Goal: Task Accomplishment & Management: Complete application form

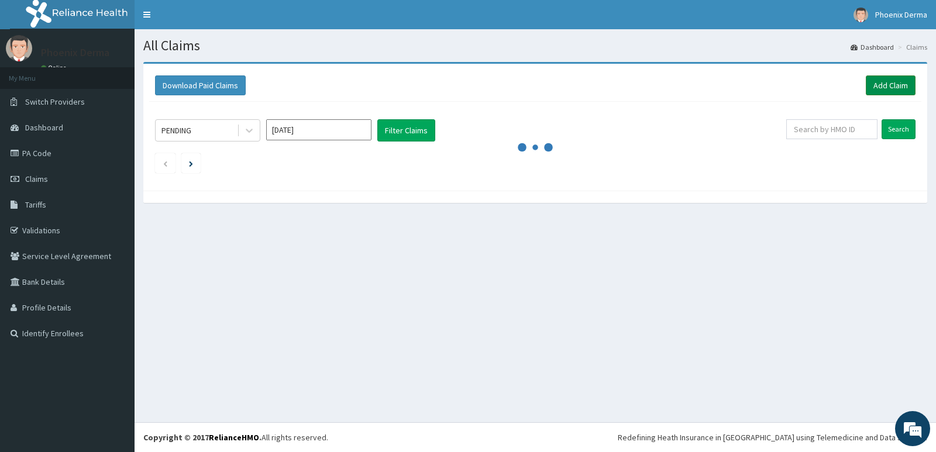
click at [902, 76] on link "Add Claim" at bounding box center [891, 85] width 50 height 20
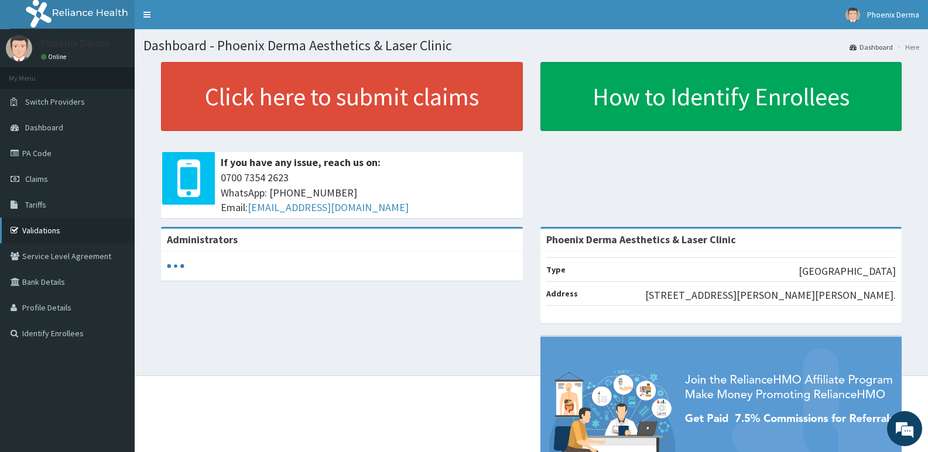
click at [60, 236] on link "Validations" at bounding box center [67, 231] width 135 height 26
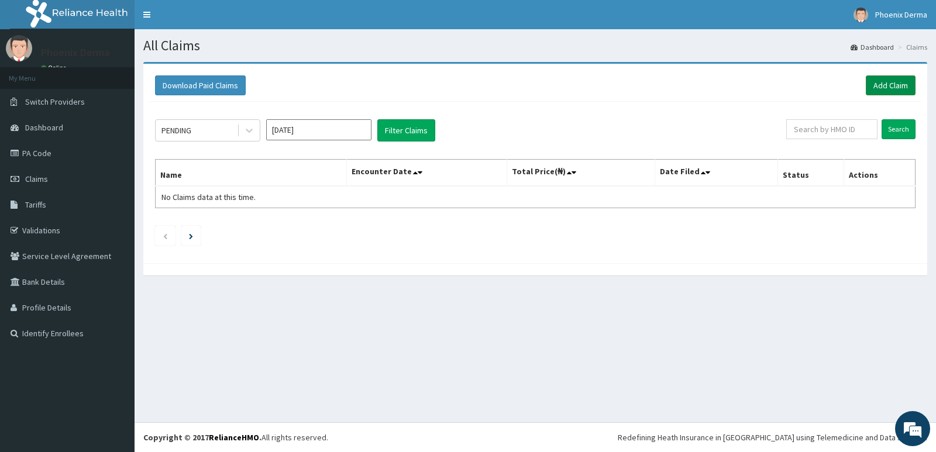
click at [867, 84] on link "Add Claim" at bounding box center [891, 85] width 50 height 20
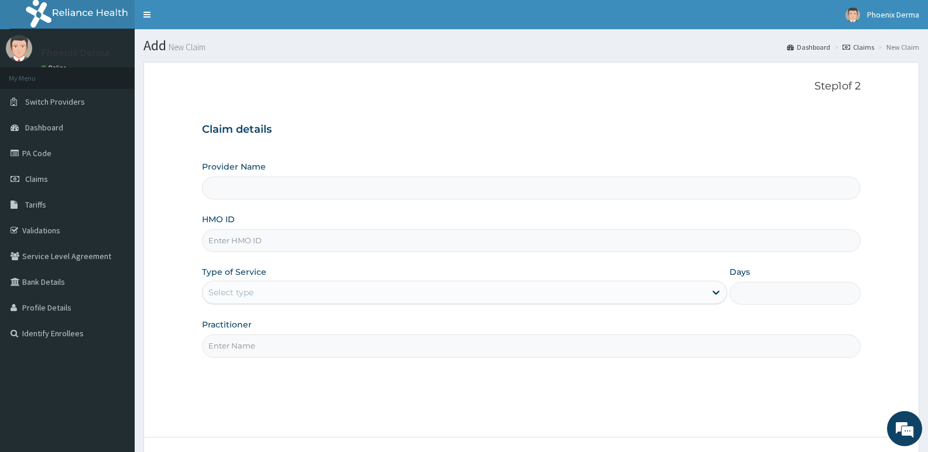
click at [265, 239] on input "HMO ID" at bounding box center [531, 240] width 658 height 23
type input "Phoenix Derma Aesthetics & Laser Clinic"
type input "SPD/10006/D"
click at [235, 303] on div "Select type" at bounding box center [464, 292] width 524 height 23
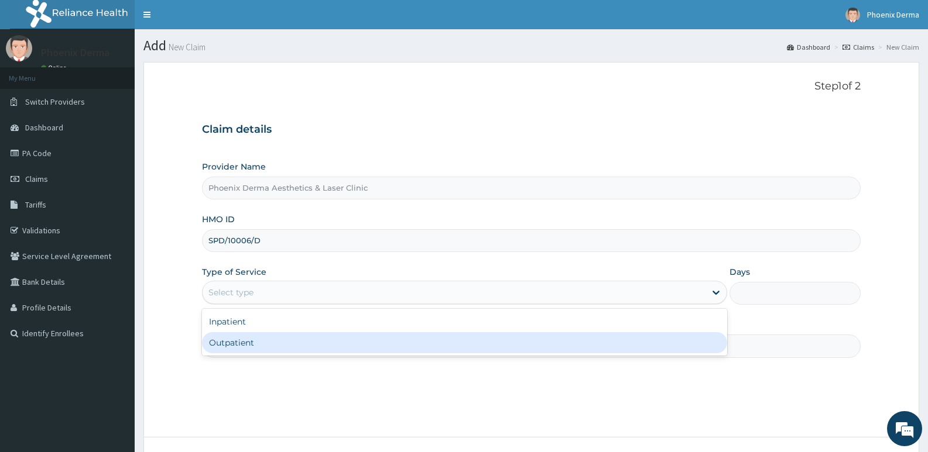
click at [250, 348] on div "Outpatient" at bounding box center [464, 342] width 524 height 21
type input "1"
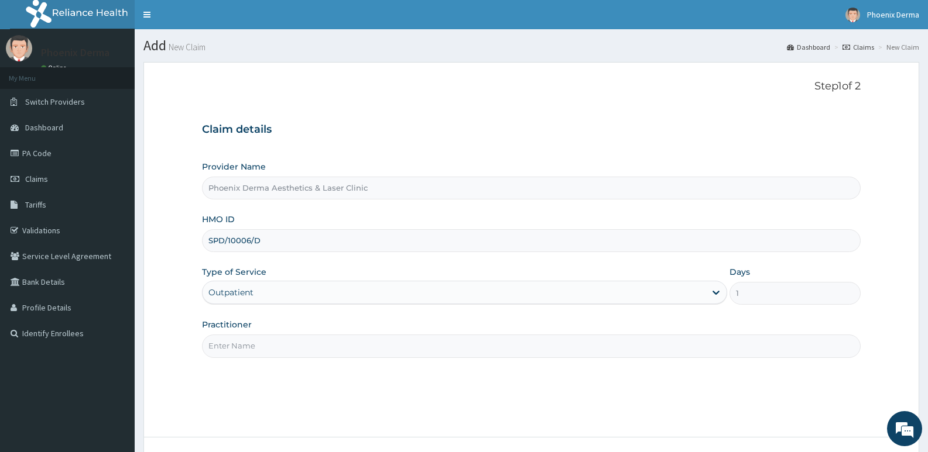
click at [274, 332] on div "Practitioner" at bounding box center [531, 338] width 658 height 39
click at [271, 341] on input "Practitioner" at bounding box center [531, 346] width 658 height 23
click at [242, 347] on input "D" at bounding box center [531, 346] width 658 height 23
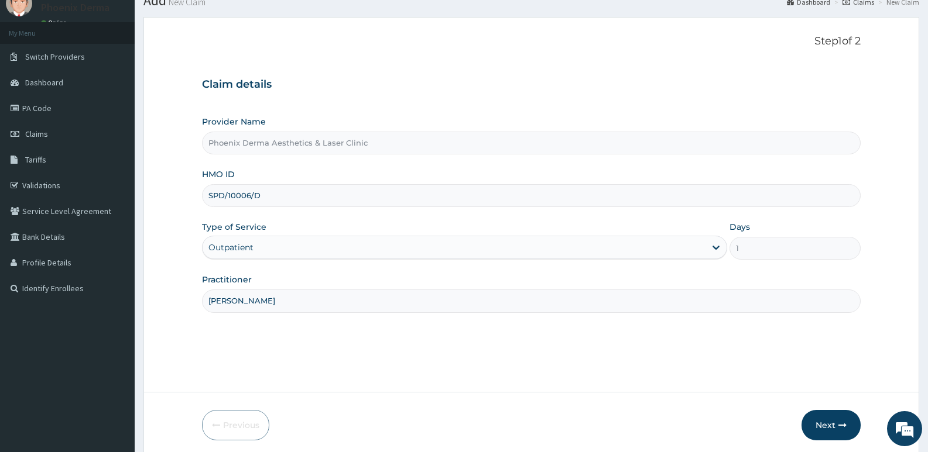
scroll to position [90, 0]
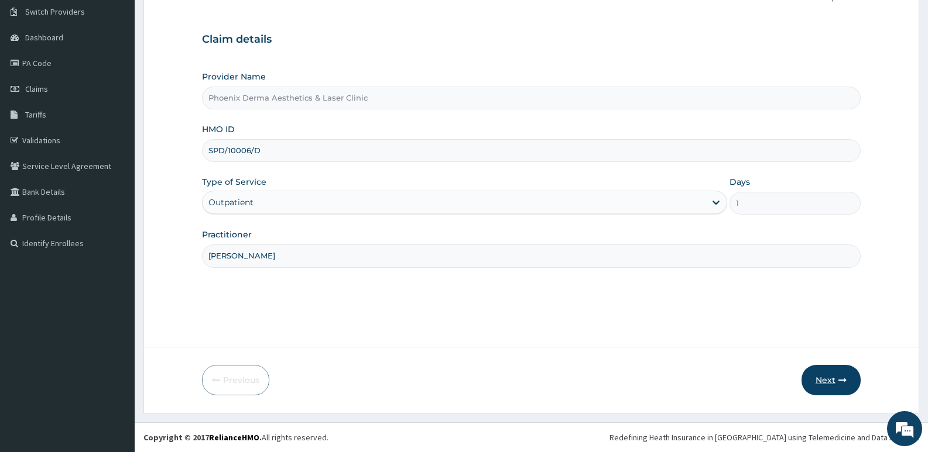
type input "[PERSON_NAME]"
click at [833, 373] on button "Next" at bounding box center [830, 380] width 59 height 30
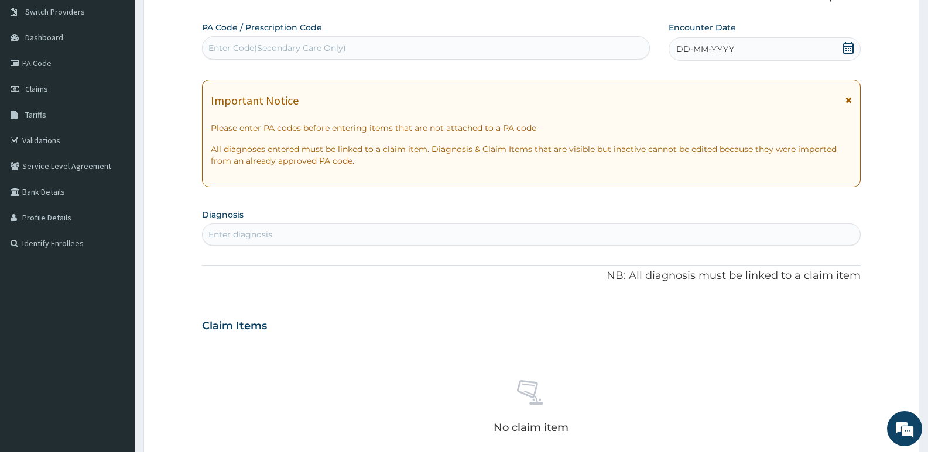
click at [303, 56] on div "Enter Code(Secondary Care Only)" at bounding box center [426, 48] width 447 height 19
paste input "PA/249E09"
type input "PA/249E09"
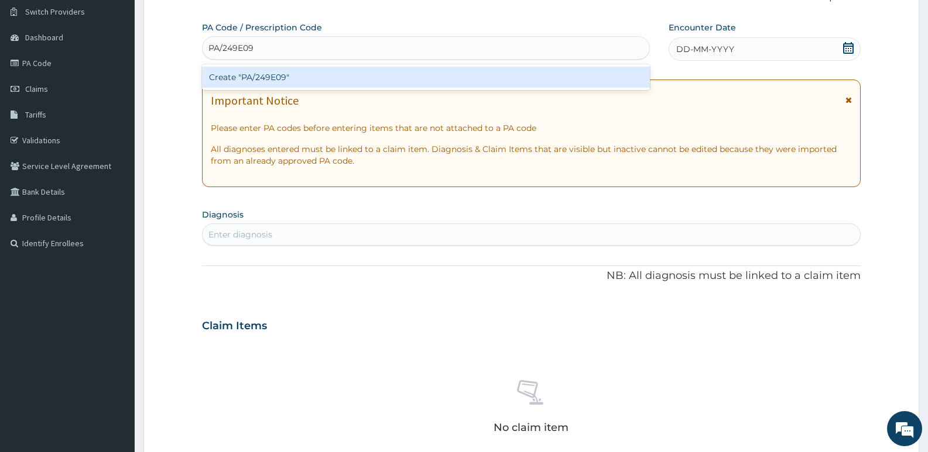
click at [280, 76] on div "Create "PA/249E09"" at bounding box center [426, 77] width 448 height 21
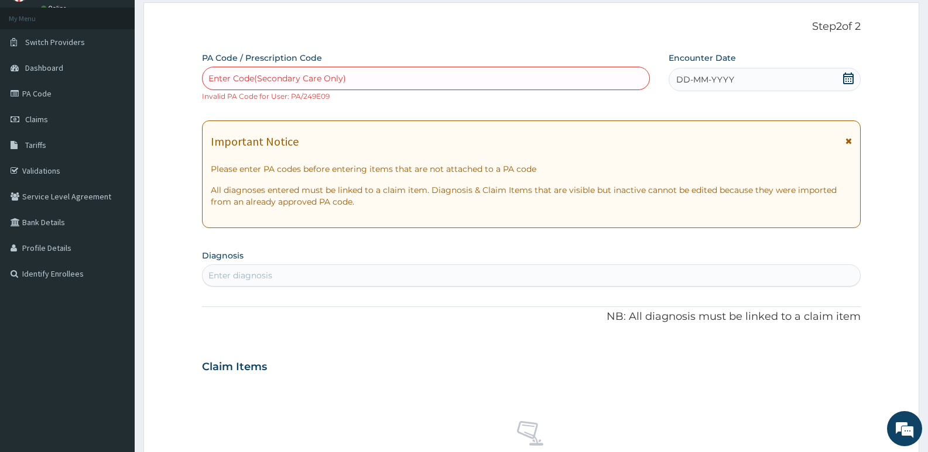
scroll to position [32, 0]
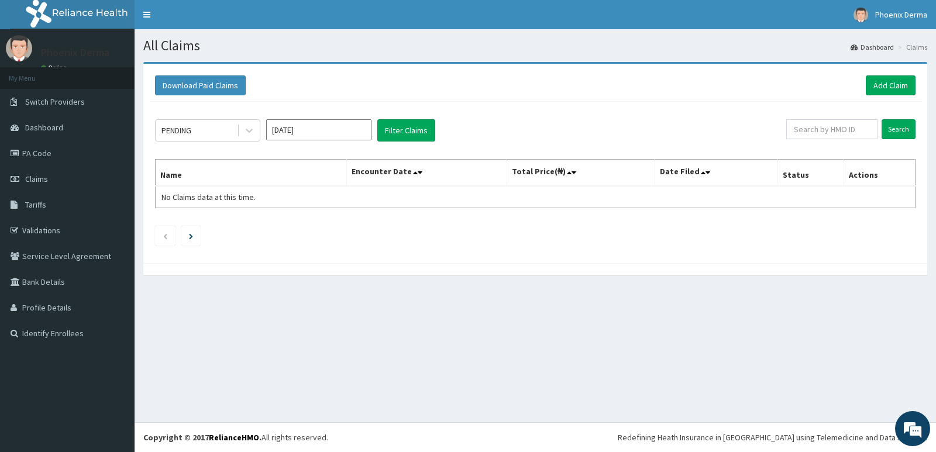
click at [864, 90] on div "Download Paid Claims Add Claim" at bounding box center [535, 85] width 761 height 20
click at [54, 159] on link "PA Code" at bounding box center [67, 153] width 135 height 26
click at [882, 85] on link "Add Claim" at bounding box center [891, 85] width 50 height 20
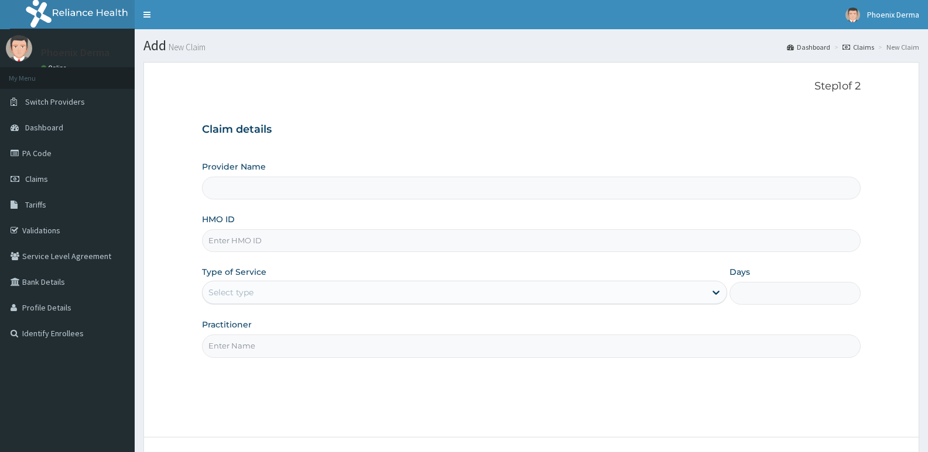
click at [255, 184] on input "Provider Name" at bounding box center [531, 188] width 658 height 23
click at [251, 188] on input "Provider Name" at bounding box center [531, 188] width 658 height 23
type input "Phoenix Derma Aesthetics & Laser Clinic"
drag, startPoint x: 249, startPoint y: 229, endPoint x: 249, endPoint y: 237, distance: 8.2
click at [249, 234] on div "HMO ID" at bounding box center [531, 233] width 658 height 39
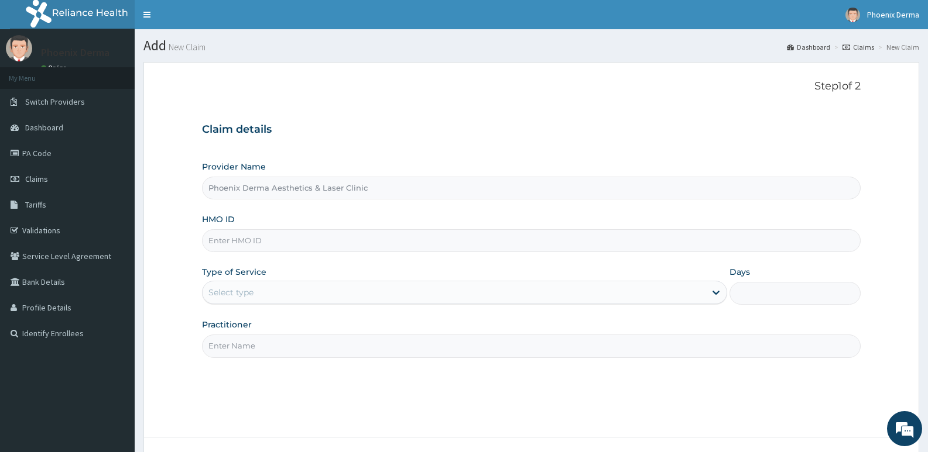
click at [246, 243] on input "HMO ID" at bounding box center [531, 240] width 658 height 23
type input "SPD/10007/D"
click at [242, 293] on div "Select type" at bounding box center [230, 293] width 45 height 12
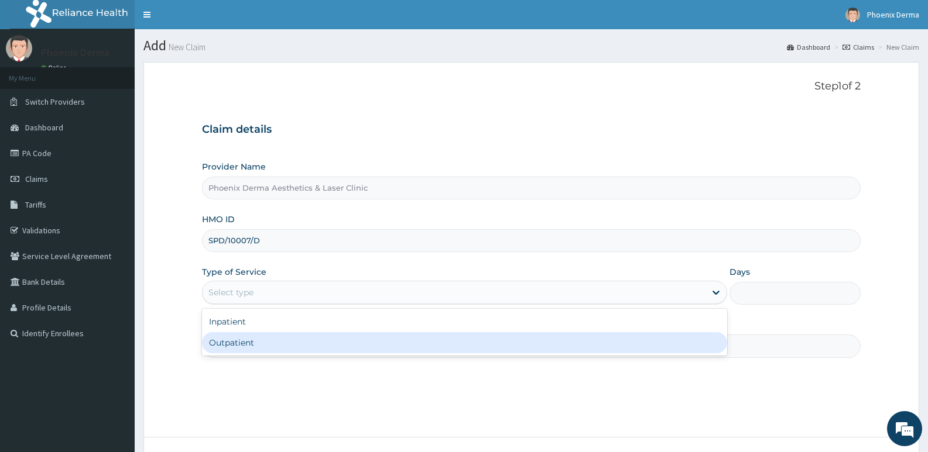
click at [269, 335] on div "Outpatient" at bounding box center [464, 342] width 524 height 21
type input "1"
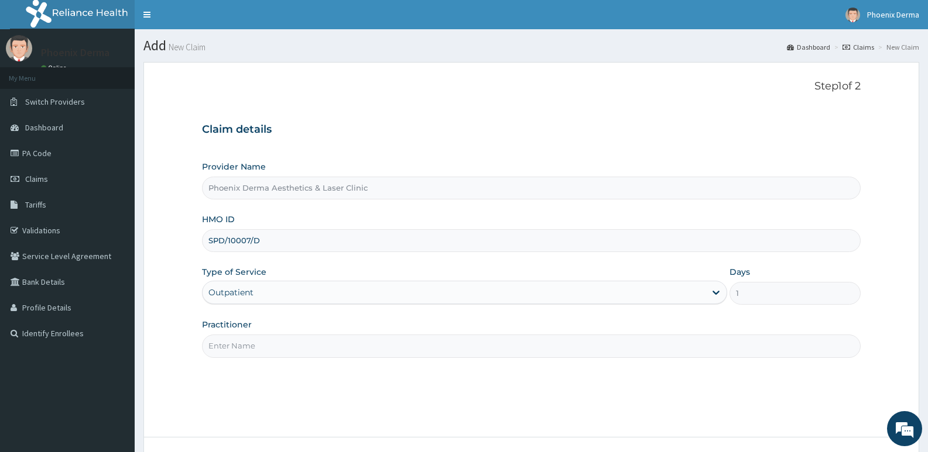
click at [261, 337] on input "Practitioner" at bounding box center [531, 346] width 658 height 23
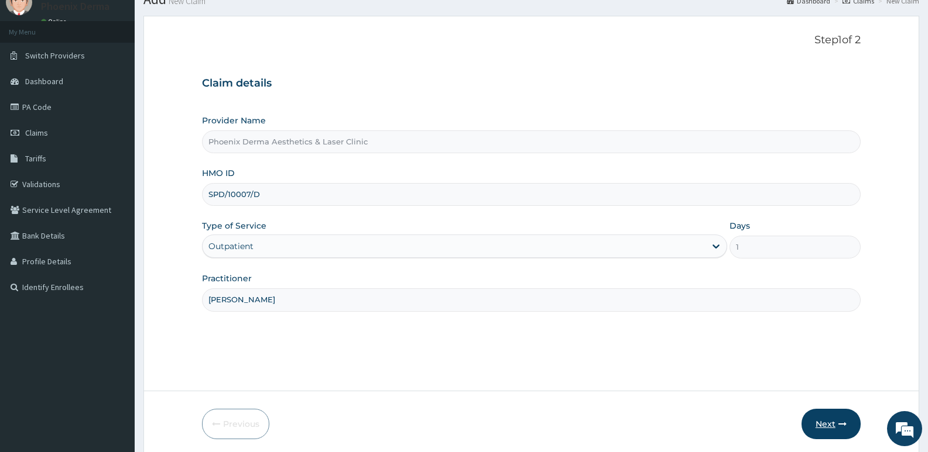
scroll to position [90, 0]
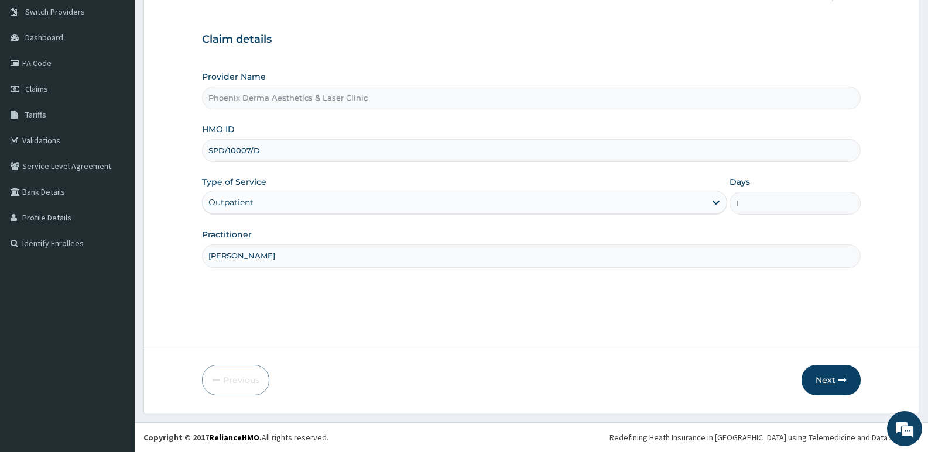
type input "[PERSON_NAME]"
click at [833, 387] on button "Next" at bounding box center [830, 380] width 59 height 30
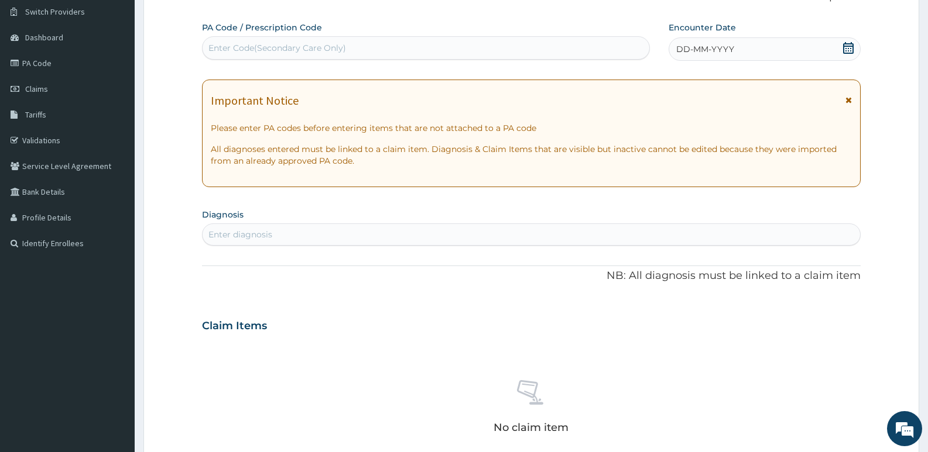
click at [273, 50] on div "Enter Code(Secondary Care Only)" at bounding box center [277, 48] width 138 height 12
paste input "PA/249E09"
type input "PA/249E09"
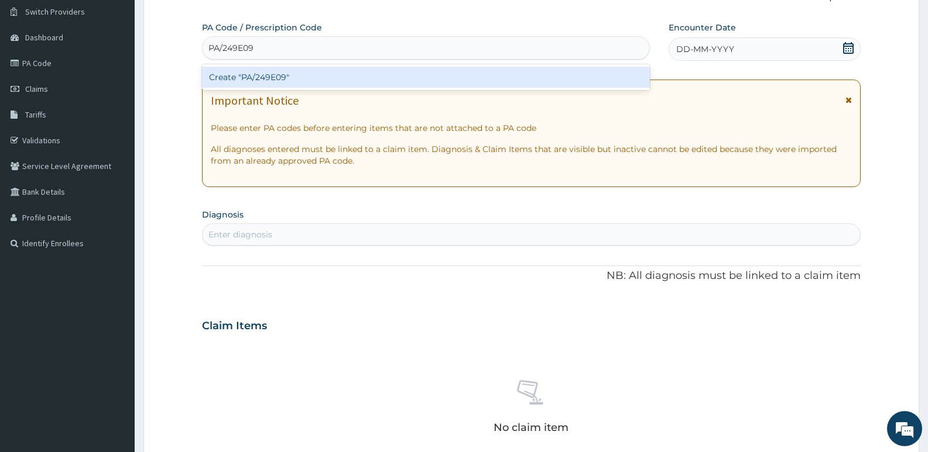
click at [266, 77] on div "Create "PA/249E09"" at bounding box center [426, 77] width 448 height 21
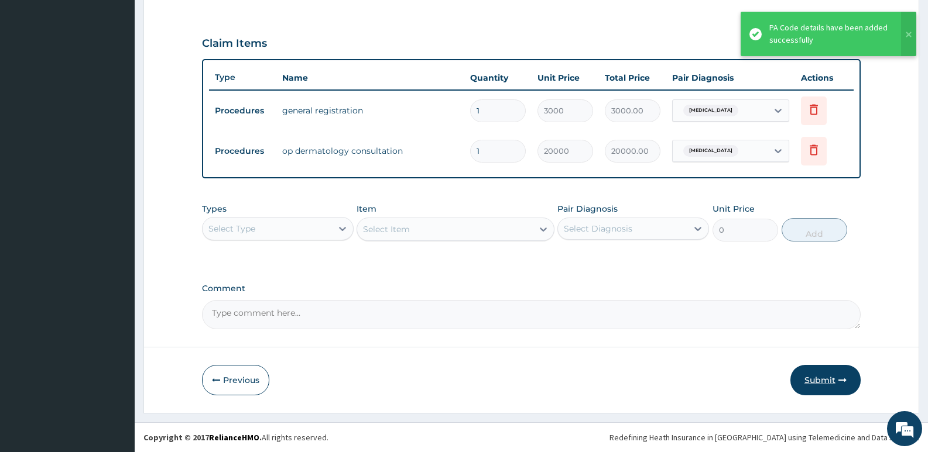
click at [809, 382] on button "Submit" at bounding box center [825, 380] width 70 height 30
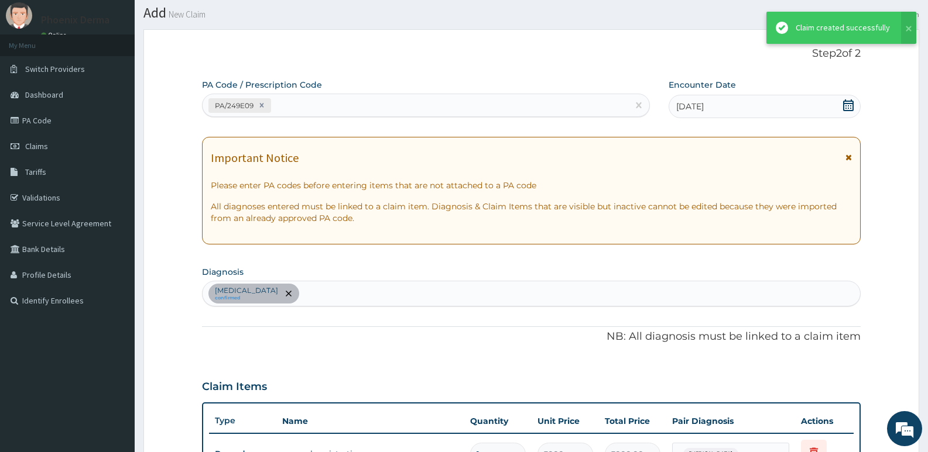
scroll to position [376, 0]
